Goal: Task Accomplishment & Management: Complete application form

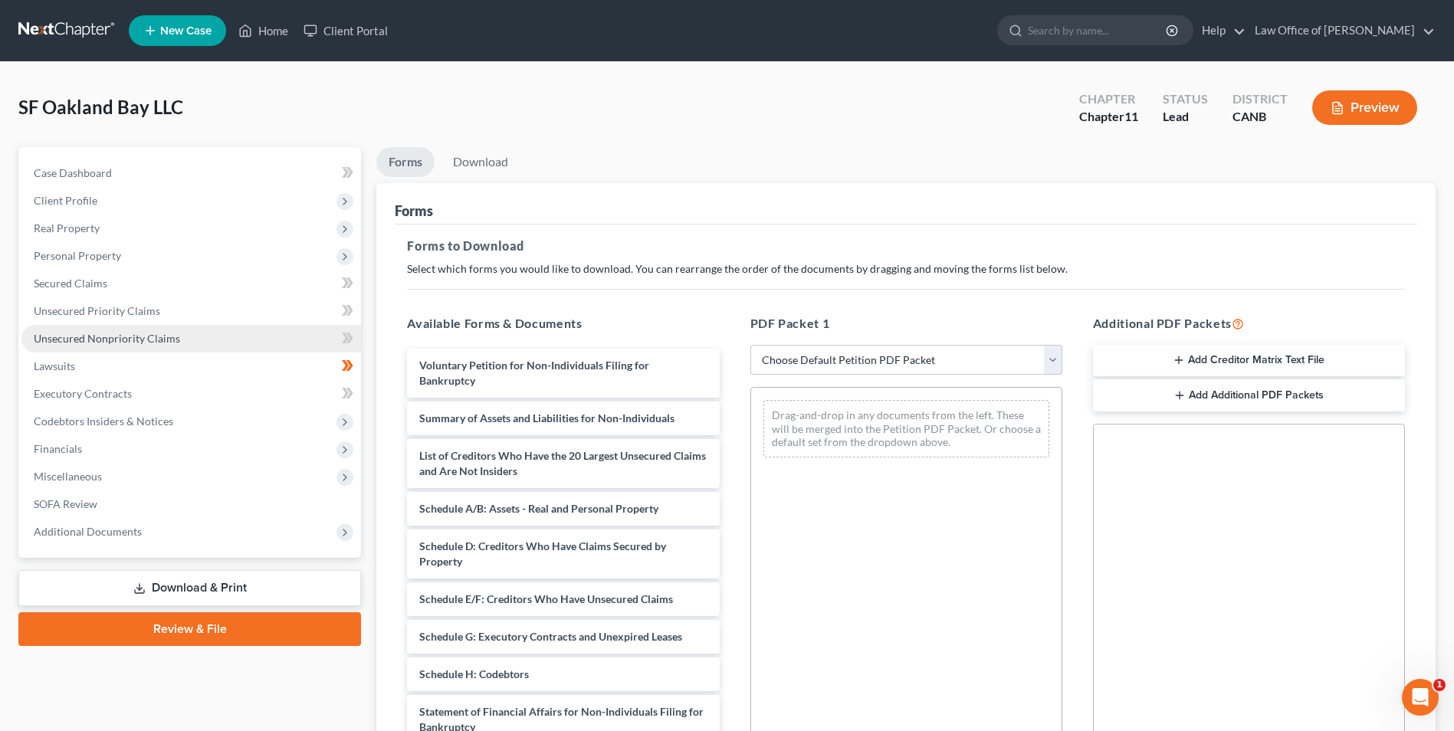
click at [94, 333] on span "Unsecured Nonpriority Claims" at bounding box center [107, 338] width 146 height 13
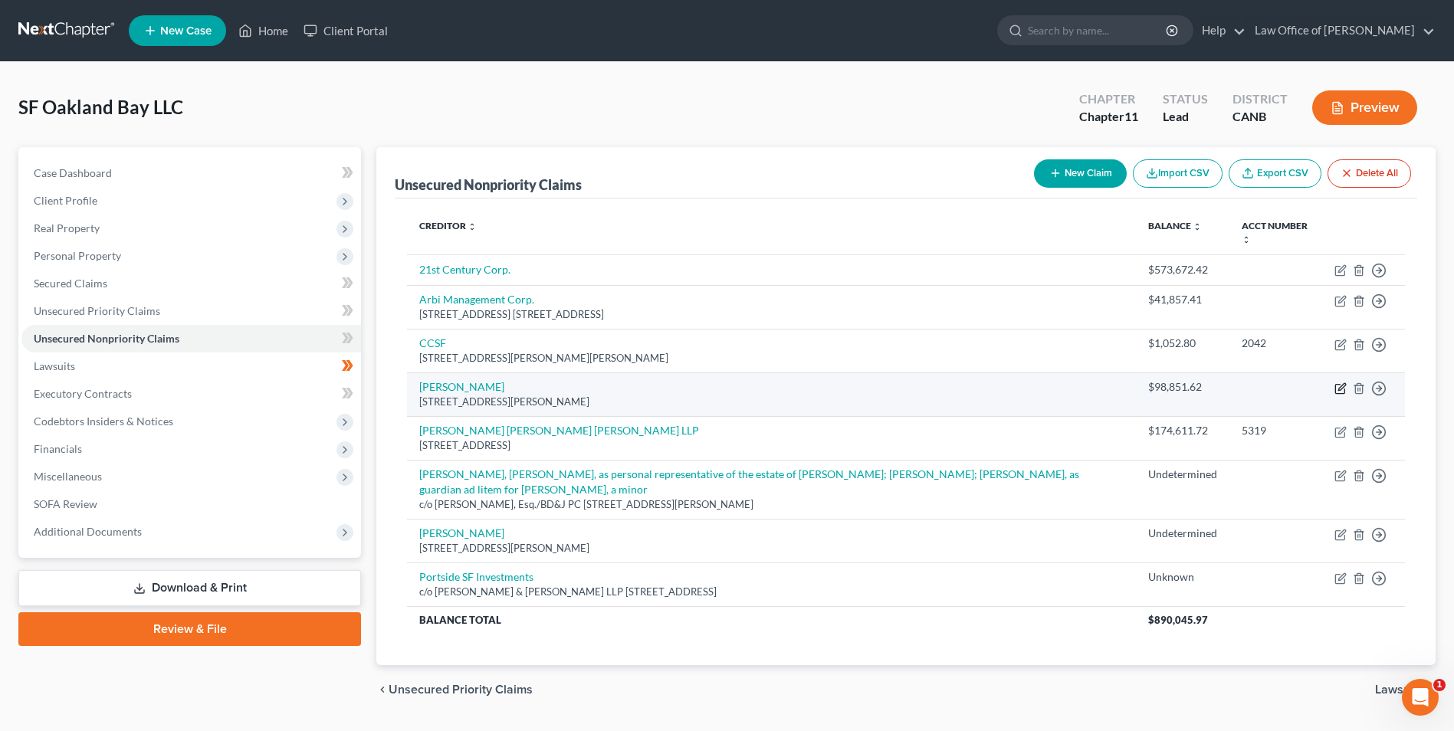
click at [1343, 383] on icon "button" at bounding box center [1341, 386] width 7 height 7
select select "4"
select select "14"
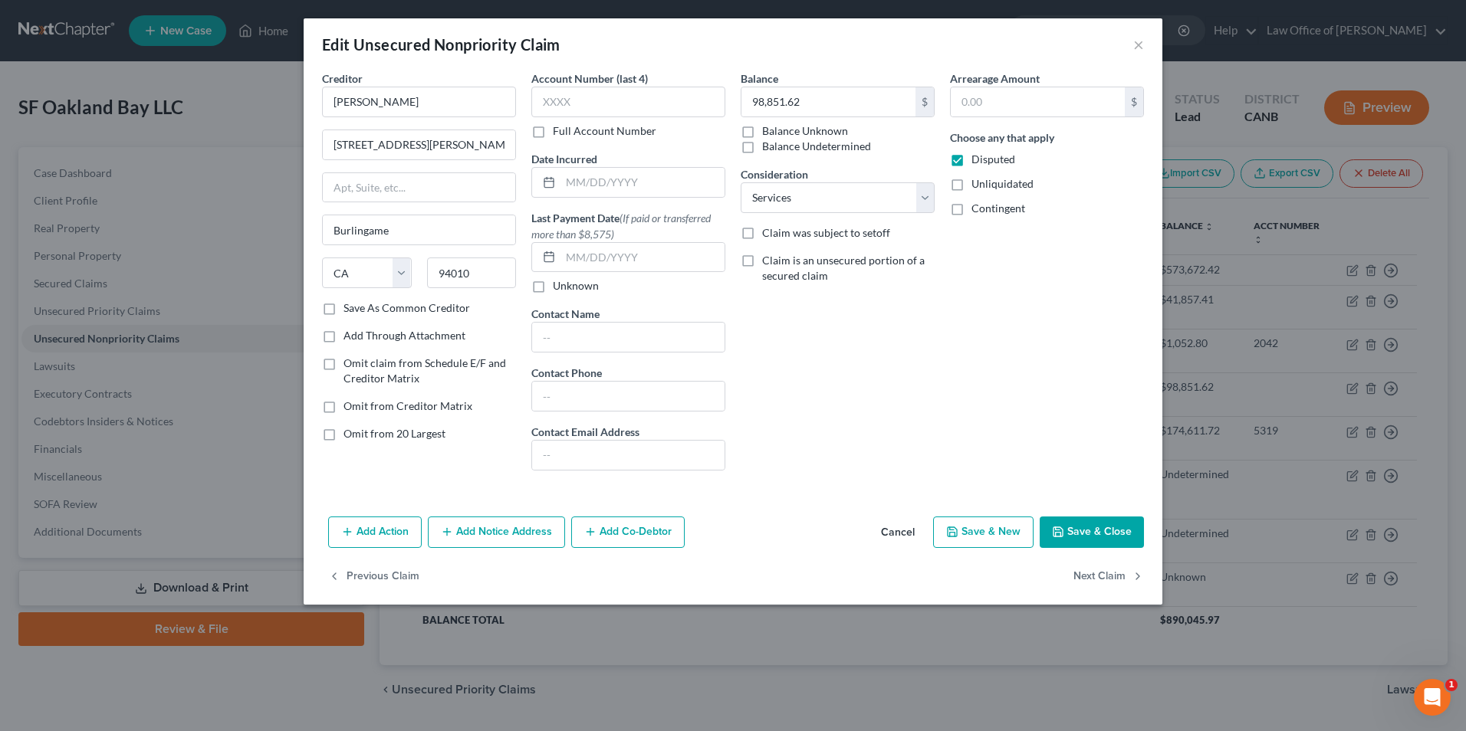
click at [343, 435] on label "Omit from 20 Largest" at bounding box center [394, 433] width 102 height 15
click at [350, 435] on input "Omit from 20 Largest" at bounding box center [355, 431] width 10 height 10
checkbox input "true"
drag, startPoint x: 1085, startPoint y: 527, endPoint x: 1075, endPoint y: 527, distance: 10.0
click at [1082, 527] on button "Save & Close" at bounding box center [1091, 533] width 104 height 32
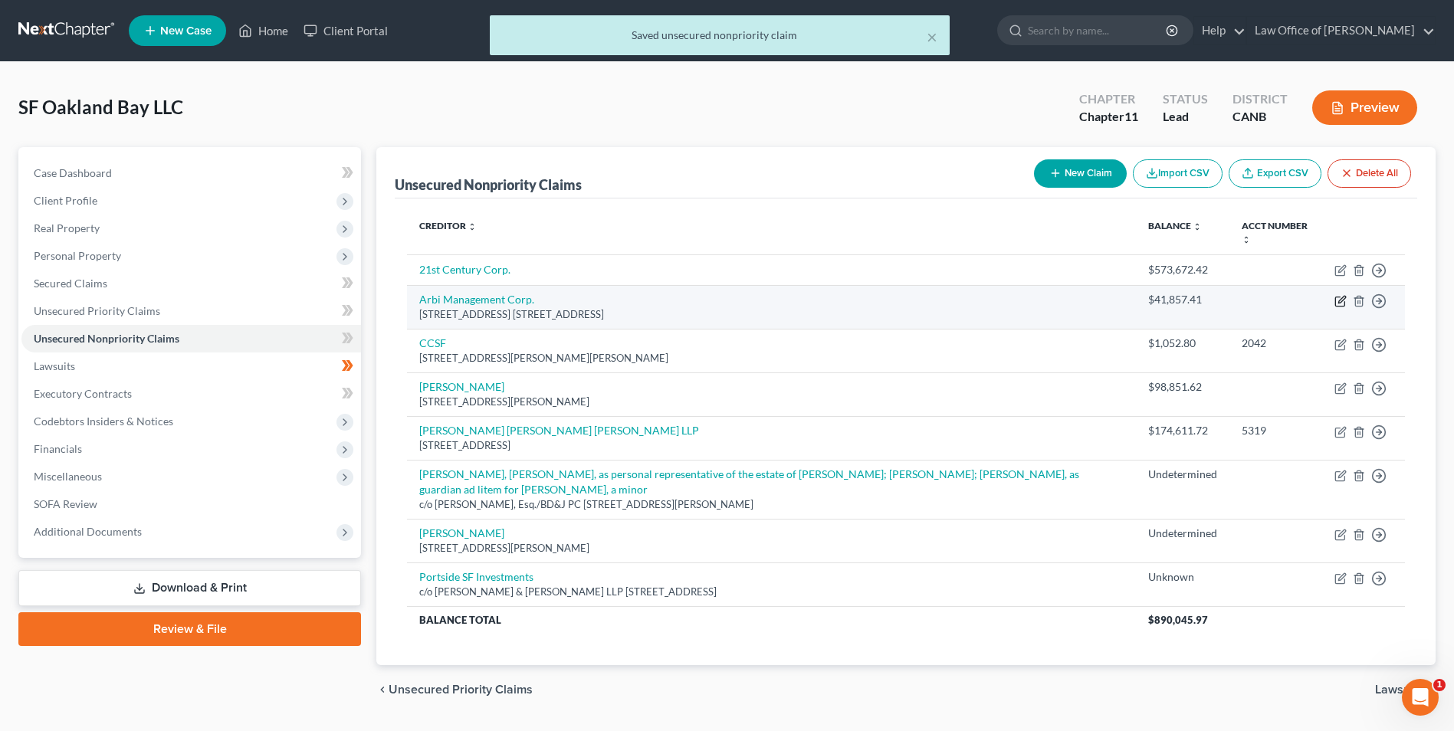
click at [1345, 297] on icon "button" at bounding box center [1339, 301] width 9 height 9
select select "4"
select select "11"
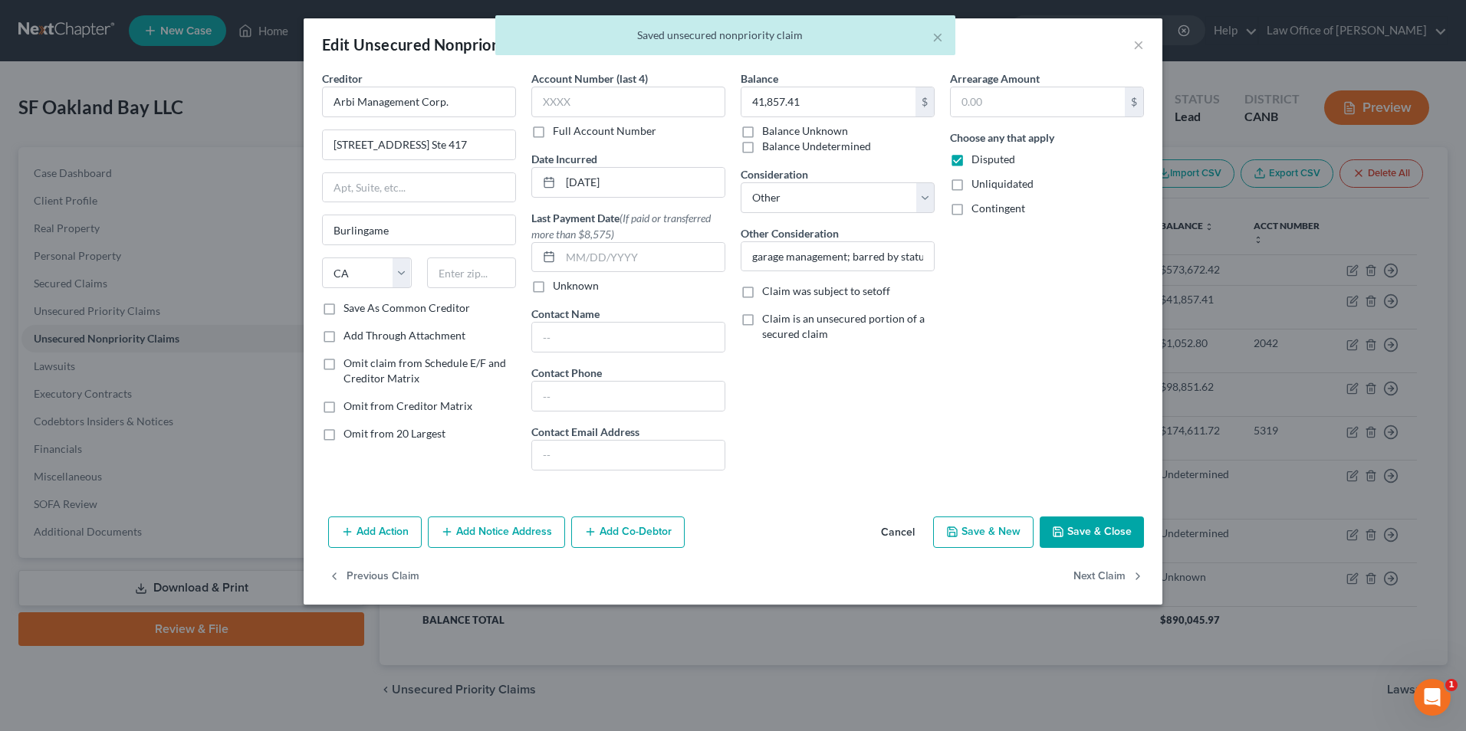
drag, startPoint x: 333, startPoint y: 435, endPoint x: 358, endPoint y: 450, distance: 29.2
click at [343, 436] on label "Omit from 20 Largest" at bounding box center [394, 433] width 102 height 15
click at [350, 436] on input "Omit from 20 Largest" at bounding box center [355, 431] width 10 height 10
checkbox input "true"
drag, startPoint x: 1072, startPoint y: 530, endPoint x: 1049, endPoint y: 553, distance: 33.1
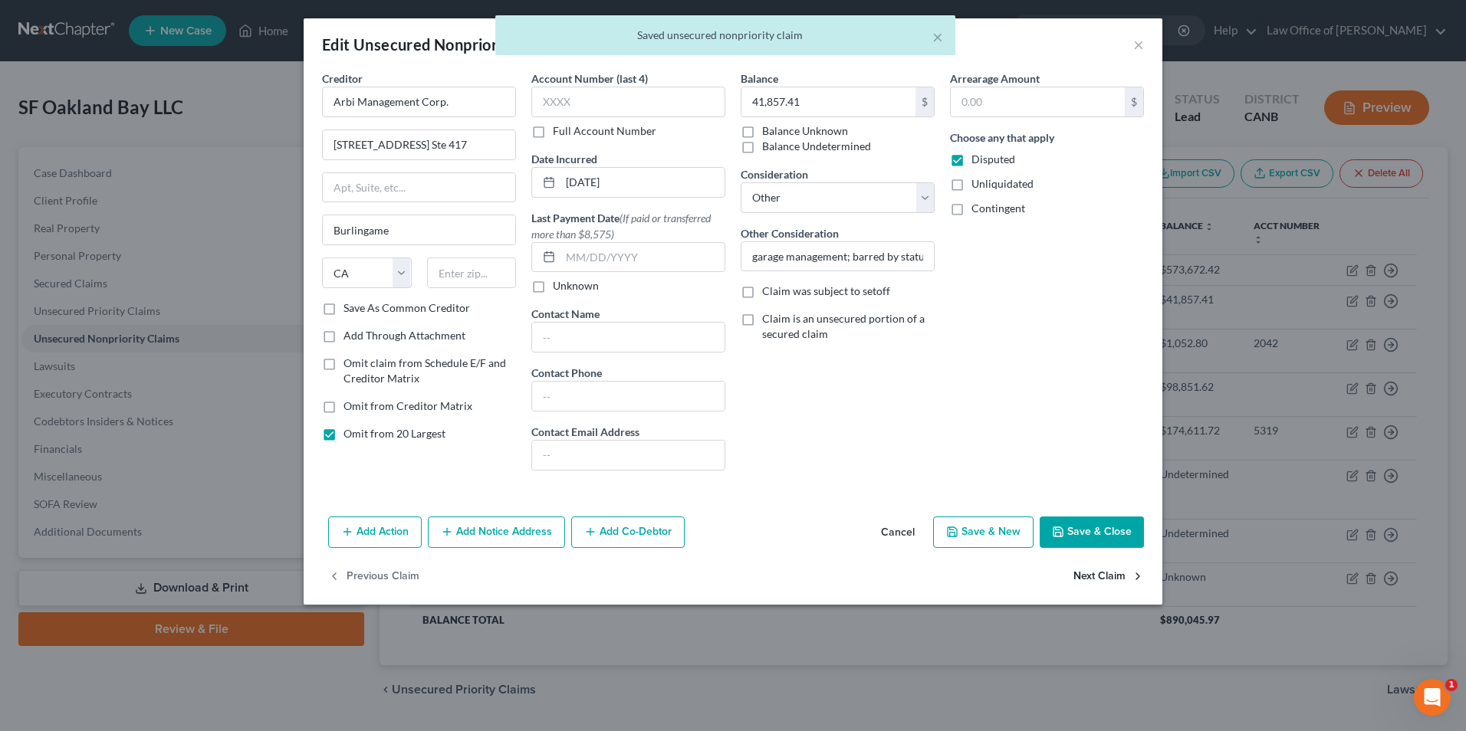
click at [1073, 530] on button "Save & Close" at bounding box center [1091, 533] width 104 height 32
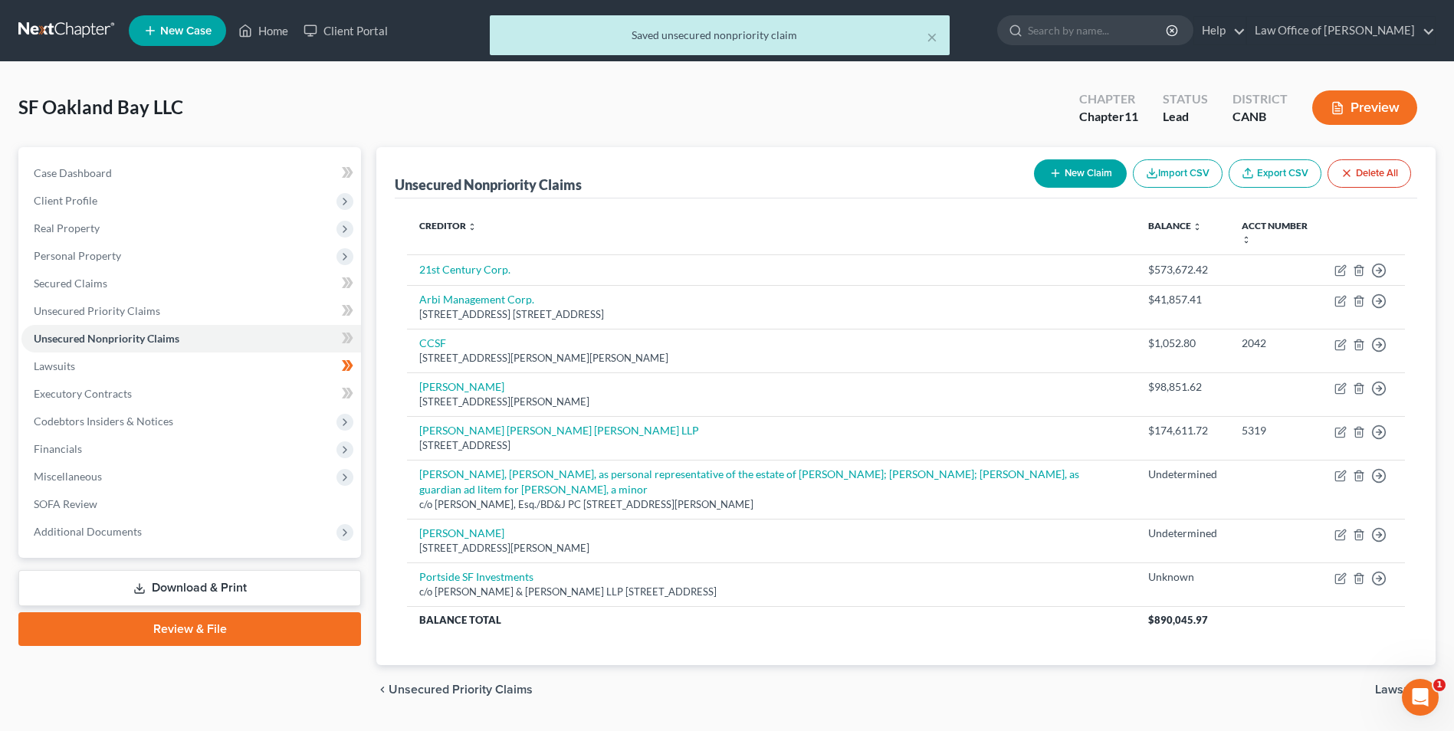
click at [222, 581] on link "Download & Print" at bounding box center [189, 588] width 343 height 36
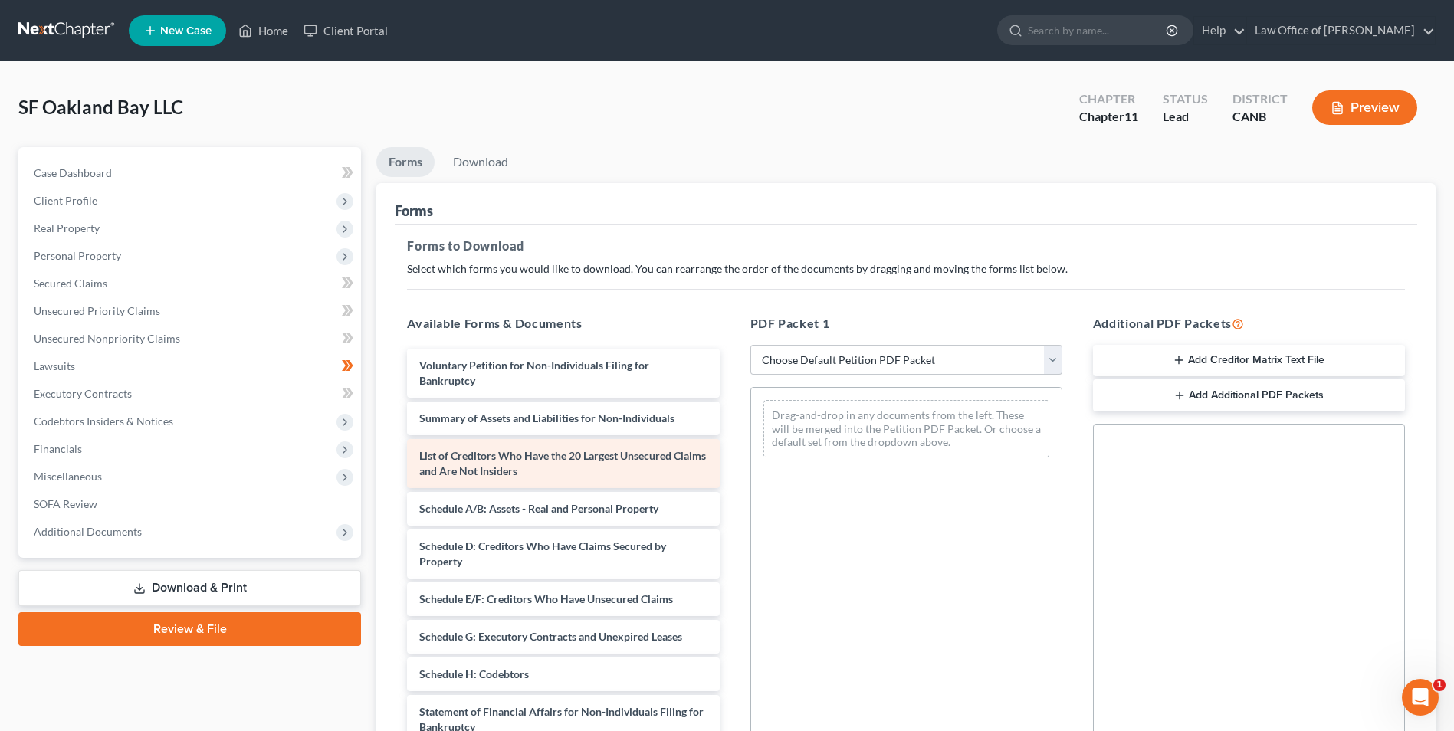
click at [514, 468] on span "List of Creditors Who Have the 20 Largest Unsecured Claims and Are Not Insiders" at bounding box center [562, 463] width 287 height 28
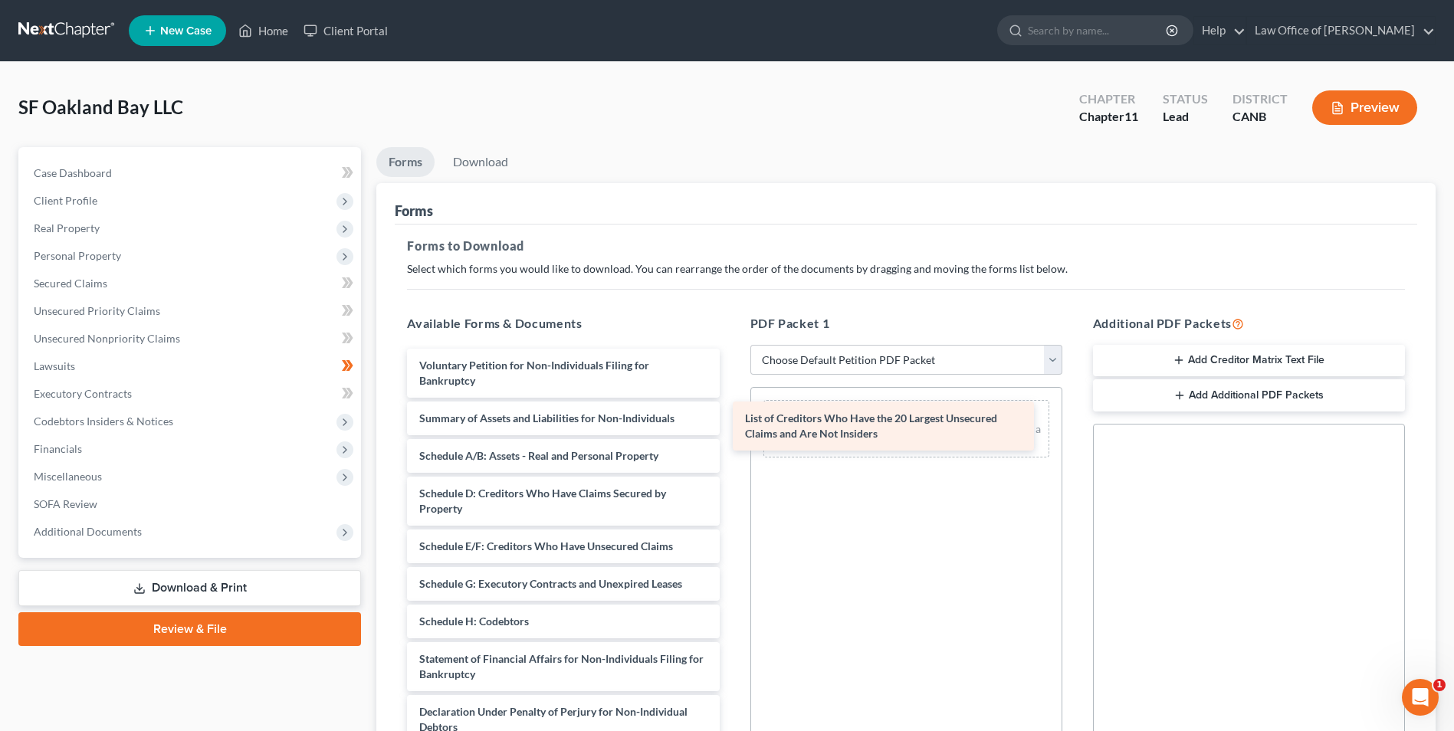
drag, startPoint x: 514, startPoint y: 468, endPoint x: 860, endPoint y: 427, distance: 348.9
click at [731, 425] on div "List of Creditors Who Have the 20 Largest Unsecured Claims and Are Not Insiders…" at bounding box center [563, 622] width 337 height 546
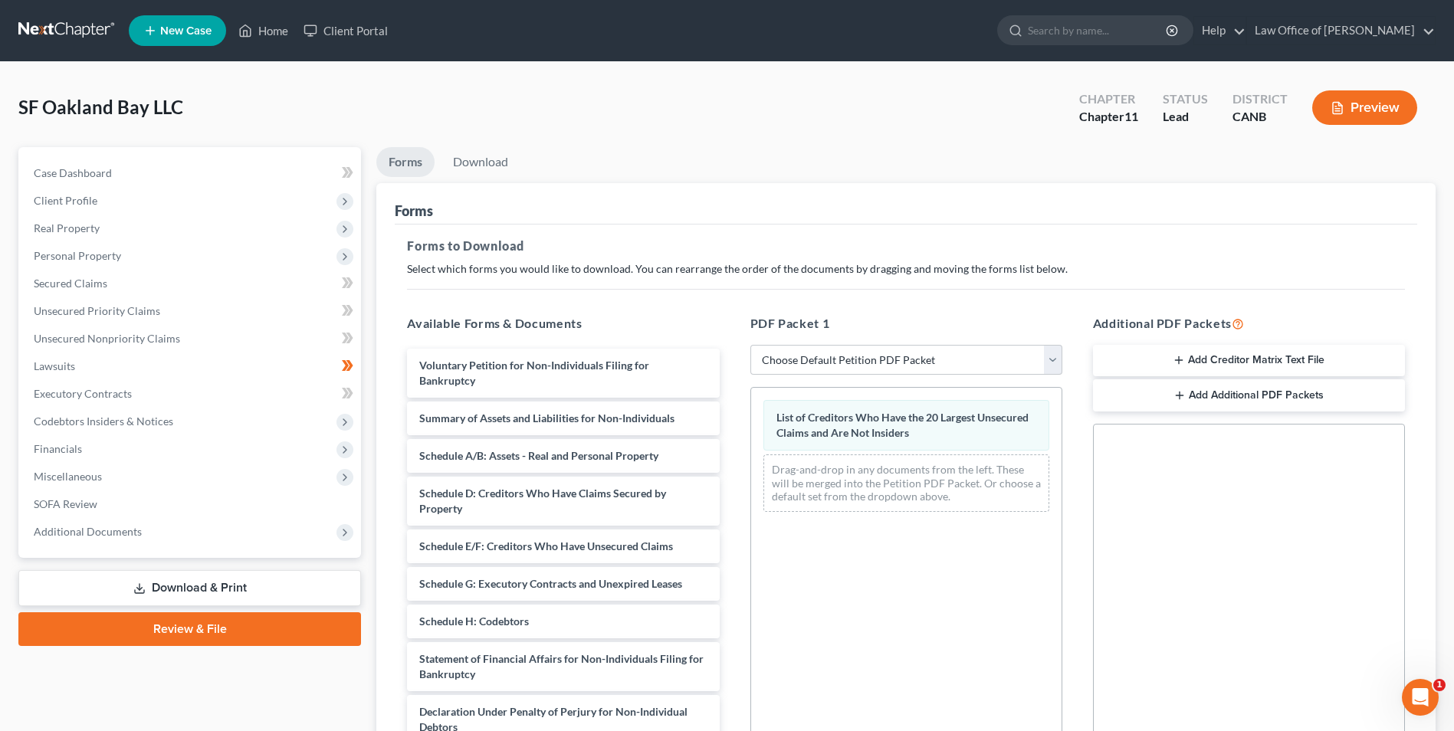
scroll to position [215, 0]
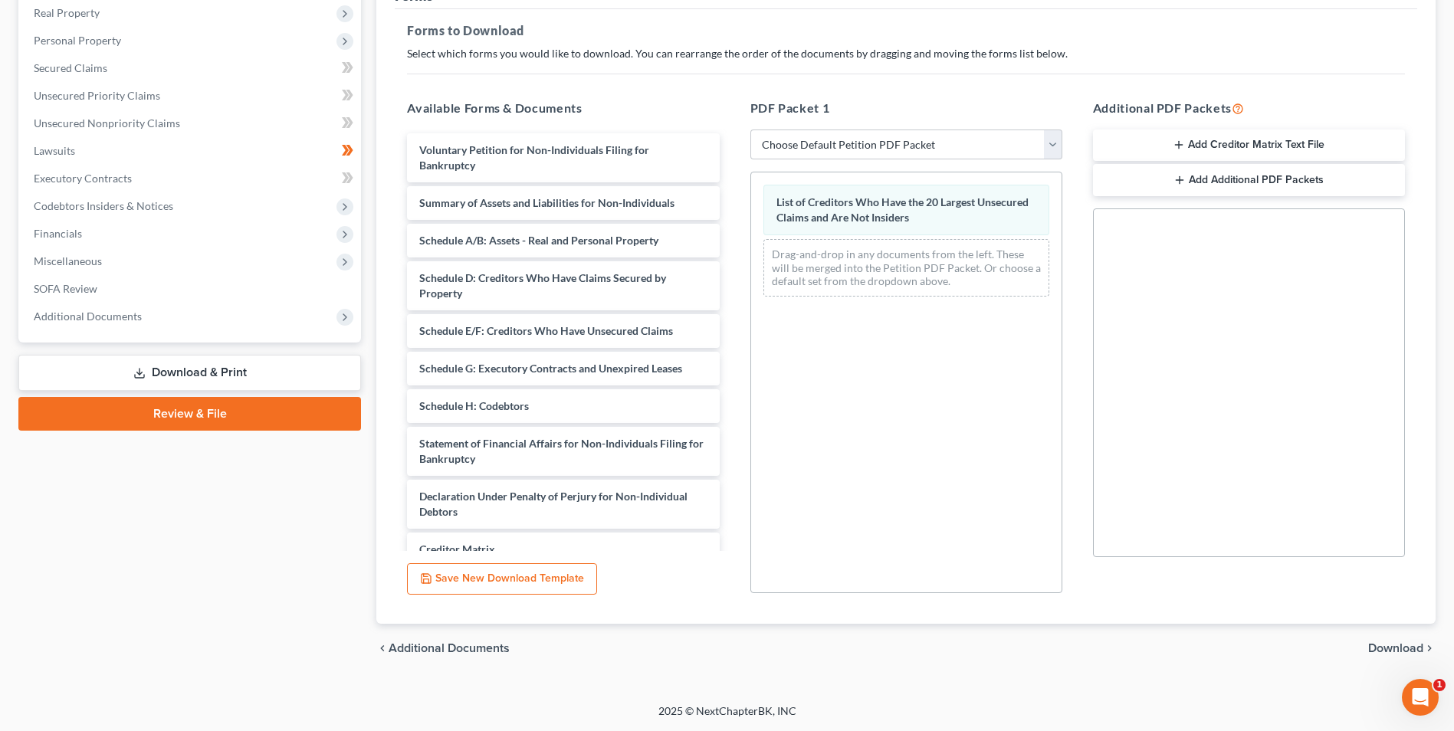
click at [1399, 642] on span "Download" at bounding box center [1395, 648] width 55 height 12
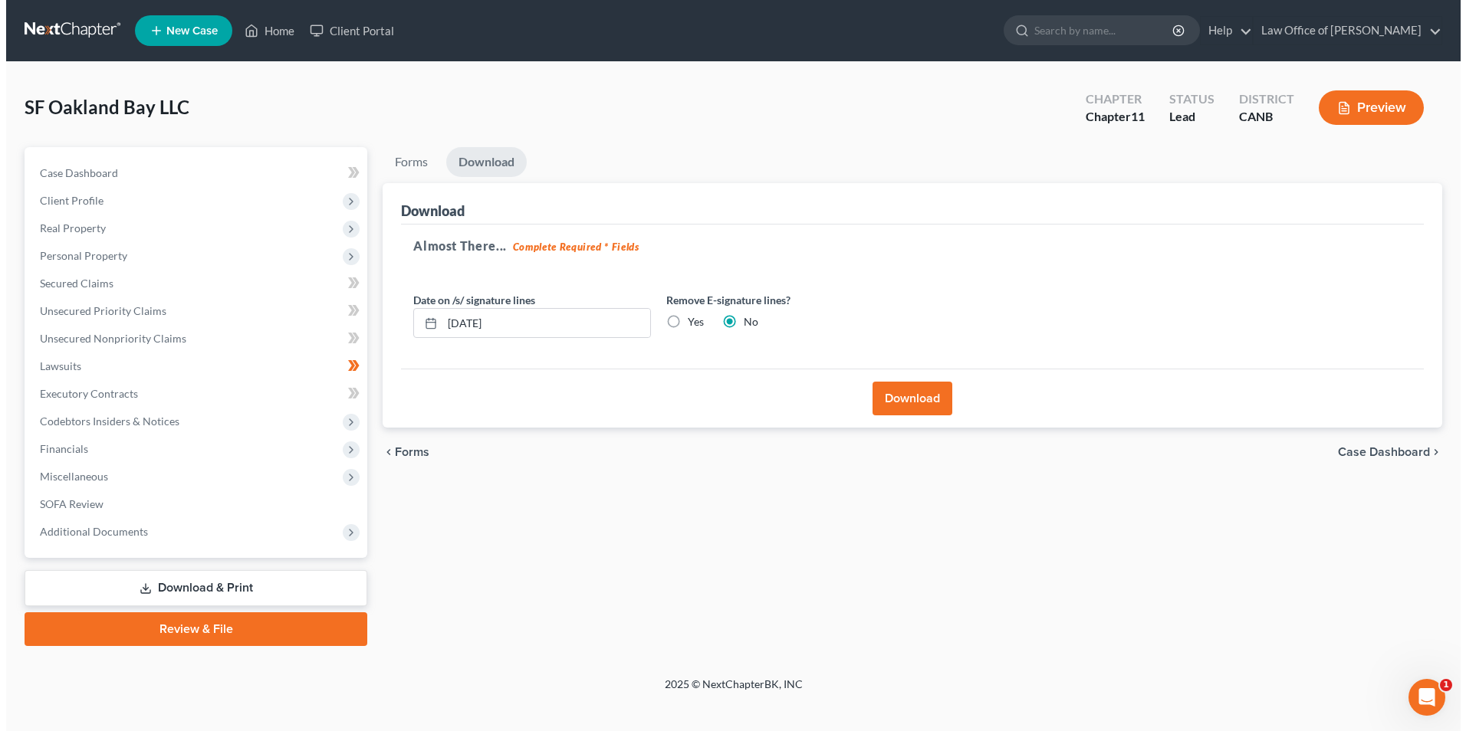
scroll to position [0, 0]
click at [898, 393] on button "Download" at bounding box center [914, 399] width 80 height 34
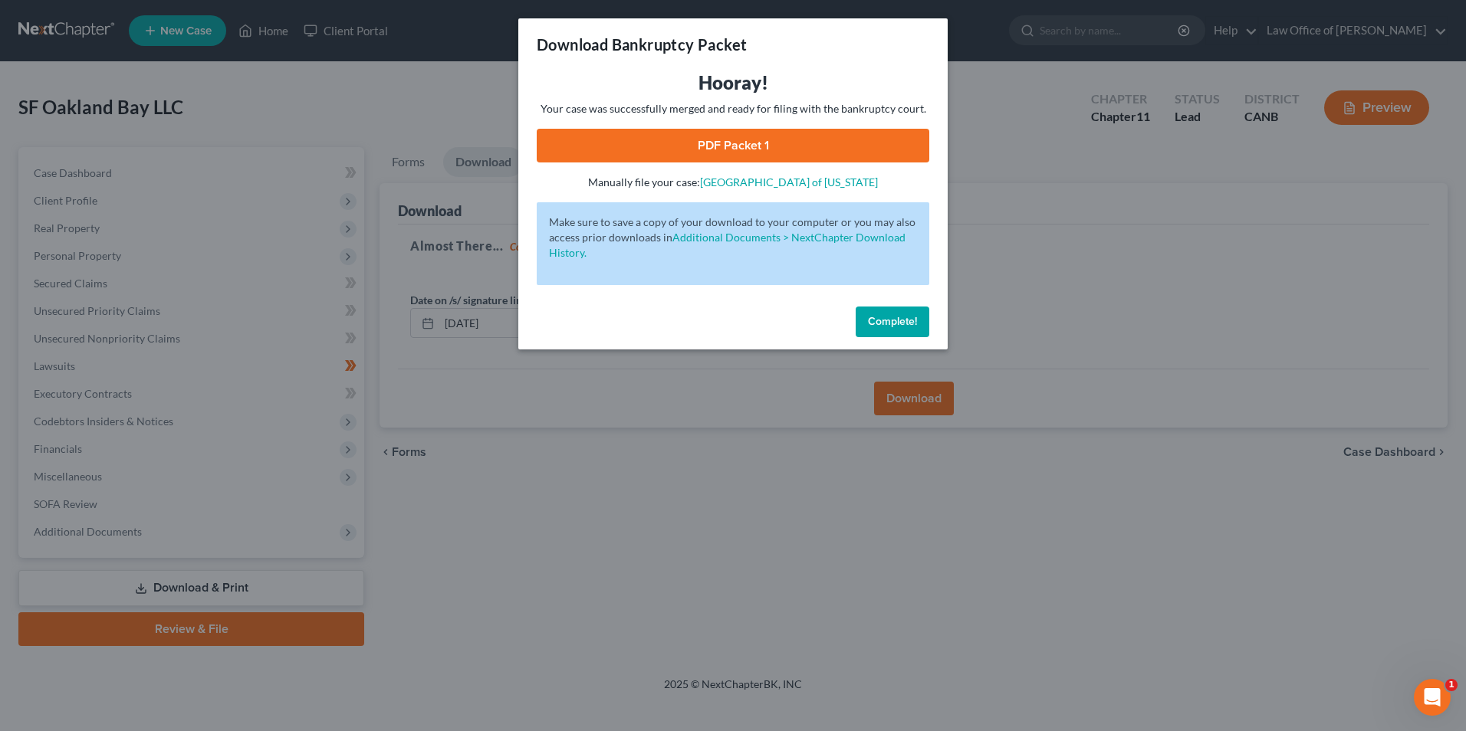
click at [874, 326] on span "Complete!" at bounding box center [892, 321] width 49 height 13
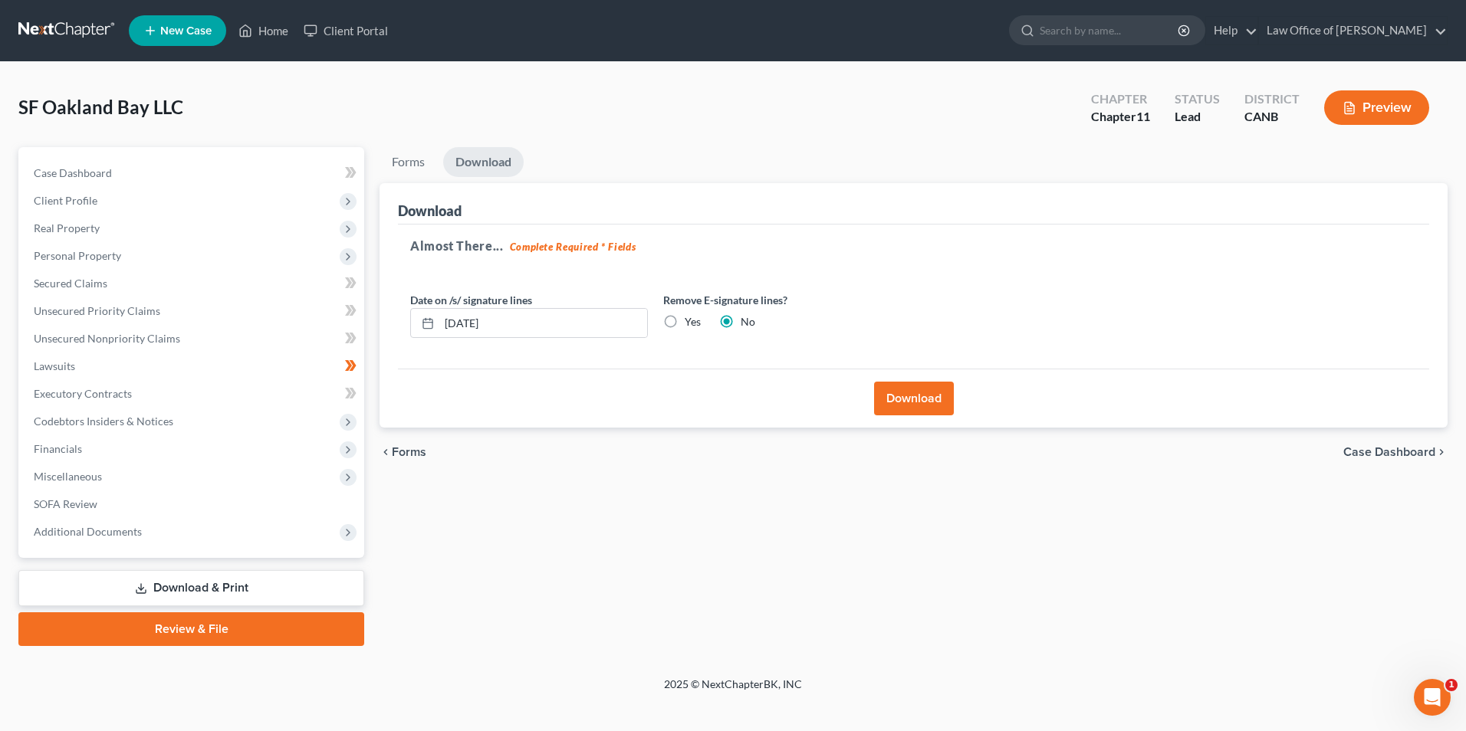
click at [891, 410] on button "Download" at bounding box center [914, 399] width 80 height 34
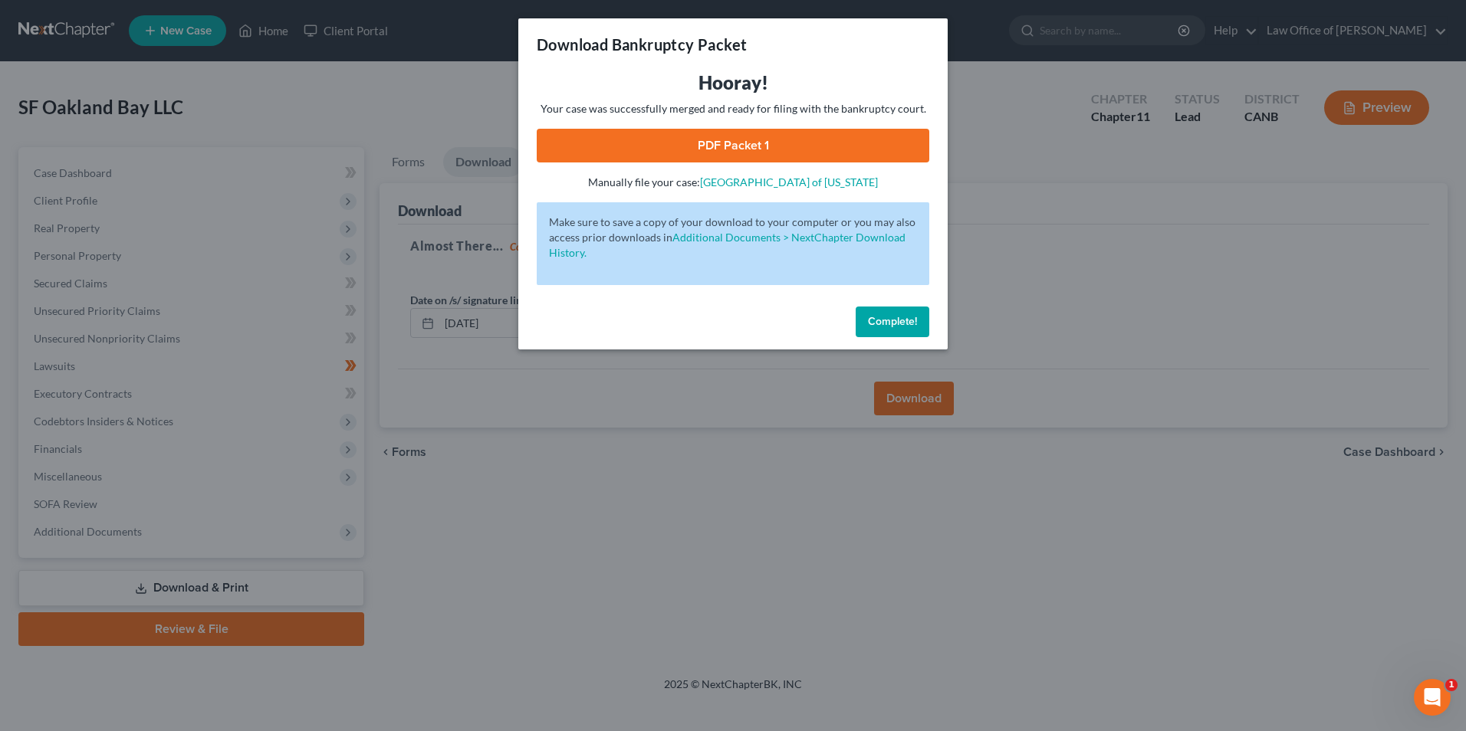
click at [708, 143] on link "PDF Packet 1" at bounding box center [733, 146] width 392 height 34
drag, startPoint x: 1244, startPoint y: 268, endPoint x: 1362, endPoint y: 5, distance: 288.9
click at [1246, 252] on div "Download Bankruptcy Packet Hooray! Your case was successfully merged and ready …" at bounding box center [733, 365] width 1466 height 731
